Goal: Understand process/instructions

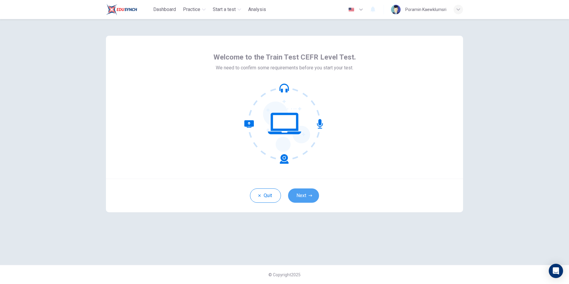
click at [308, 195] on button "Next" at bounding box center [303, 196] width 31 height 14
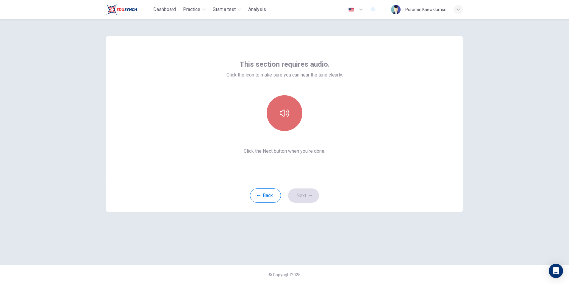
click at [292, 117] on button "button" at bounding box center [285, 113] width 36 height 36
click at [406, 189] on div "Back Next" at bounding box center [284, 196] width 357 height 34
click at [317, 212] on div "Back Next" at bounding box center [284, 196] width 357 height 34
click at [309, 198] on button "Next" at bounding box center [303, 196] width 31 height 14
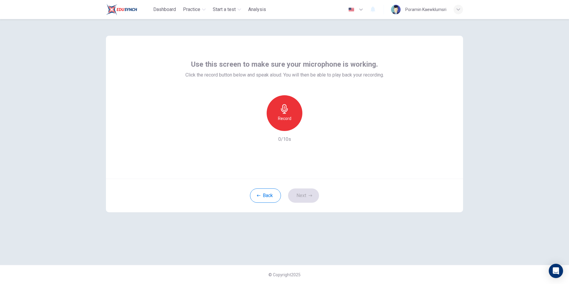
click at [295, 113] on div "Record" at bounding box center [285, 113] width 36 height 36
click at [286, 114] on div "Stop" at bounding box center [285, 113] width 36 height 36
click at [315, 125] on icon "button" at bounding box center [312, 126] width 6 height 6
click at [314, 199] on button "Next" at bounding box center [303, 196] width 31 height 14
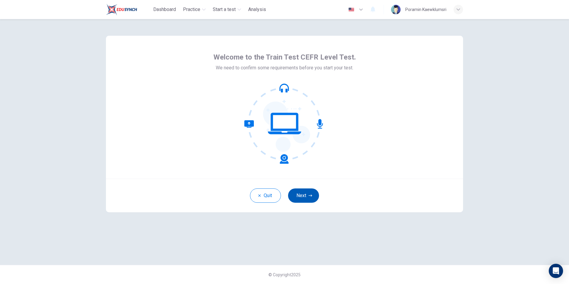
click at [309, 197] on icon "button" at bounding box center [311, 196] width 4 height 4
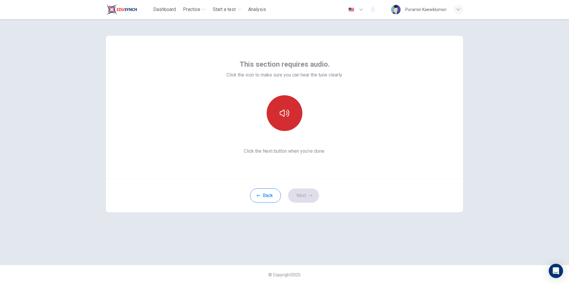
click at [291, 116] on button "button" at bounding box center [285, 113] width 36 height 36
click at [308, 201] on button "Next" at bounding box center [303, 196] width 31 height 14
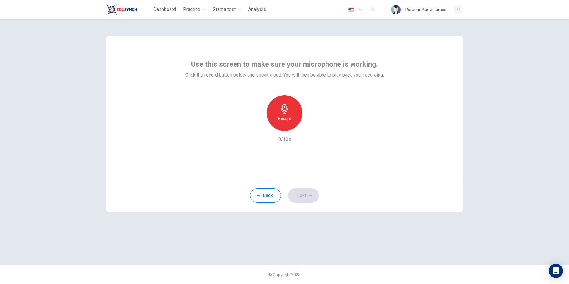
click at [282, 108] on icon "button" at bounding box center [285, 109] width 10 height 10
click at [285, 116] on h6 "Stop" at bounding box center [284, 118] width 9 height 7
click at [309, 128] on icon "button" at bounding box center [312, 126] width 6 height 6
click at [311, 198] on button "Next" at bounding box center [303, 196] width 31 height 14
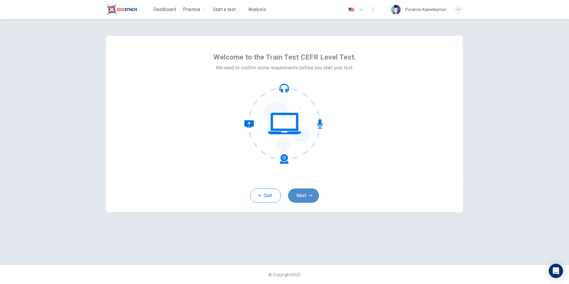
click at [303, 192] on button "Next" at bounding box center [303, 196] width 31 height 14
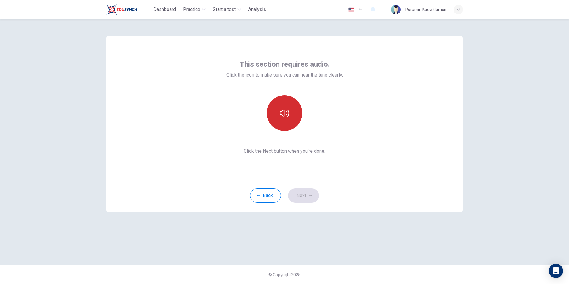
click at [287, 122] on button "button" at bounding box center [285, 113] width 36 height 36
click at [294, 201] on button "Next" at bounding box center [303, 196] width 31 height 14
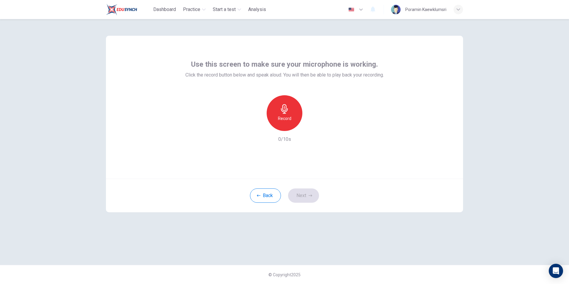
click at [281, 116] on h6 "Record" at bounding box center [284, 118] width 13 height 7
click at [278, 116] on div "Stop" at bounding box center [285, 113] width 36 height 36
click at [310, 203] on div "Back Next" at bounding box center [284, 196] width 357 height 34
click at [309, 198] on button "Next" at bounding box center [303, 196] width 31 height 14
